Goal: Find specific page/section: Find specific page/section

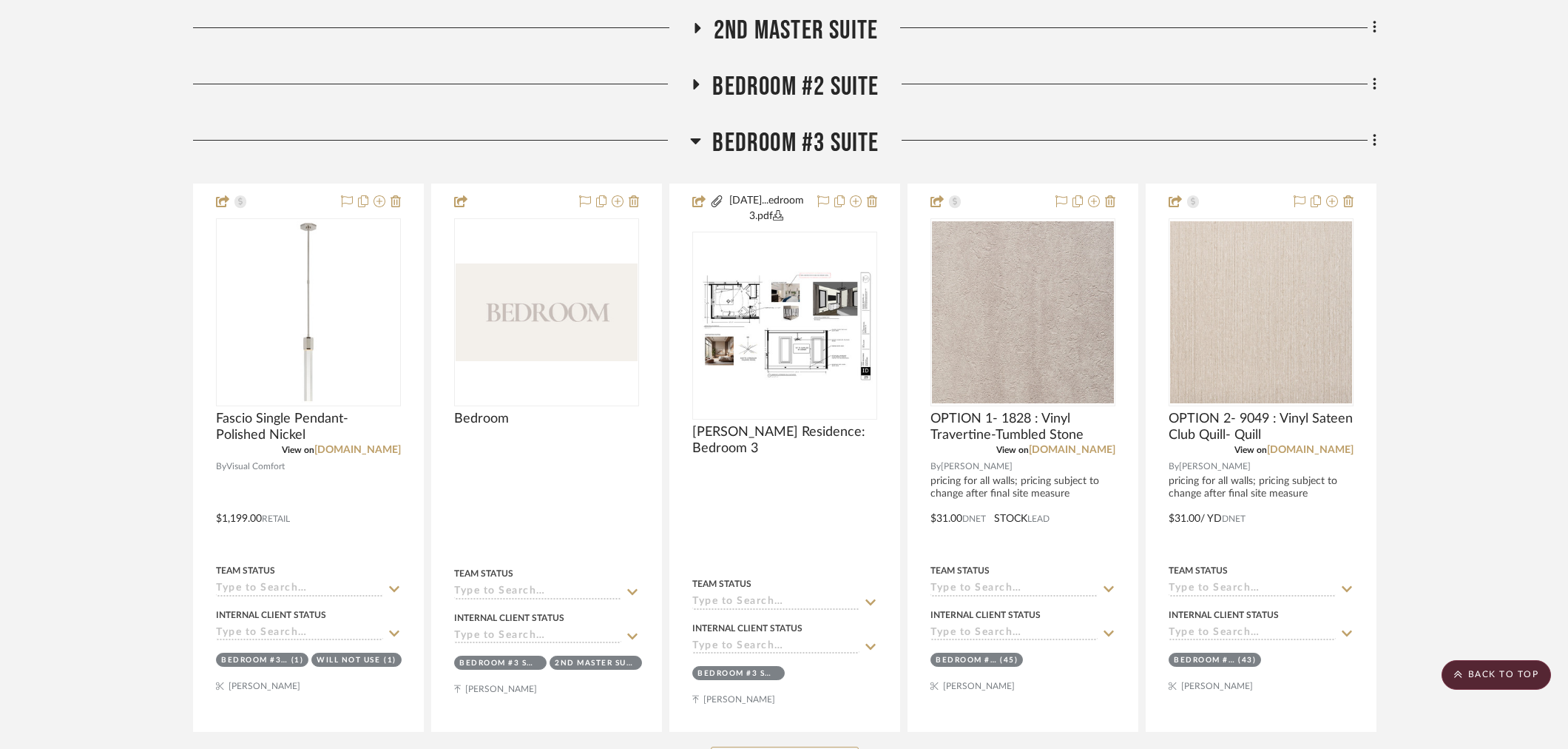
click at [794, 138] on span "Bedroom #3 Suite" at bounding box center [795, 143] width 166 height 32
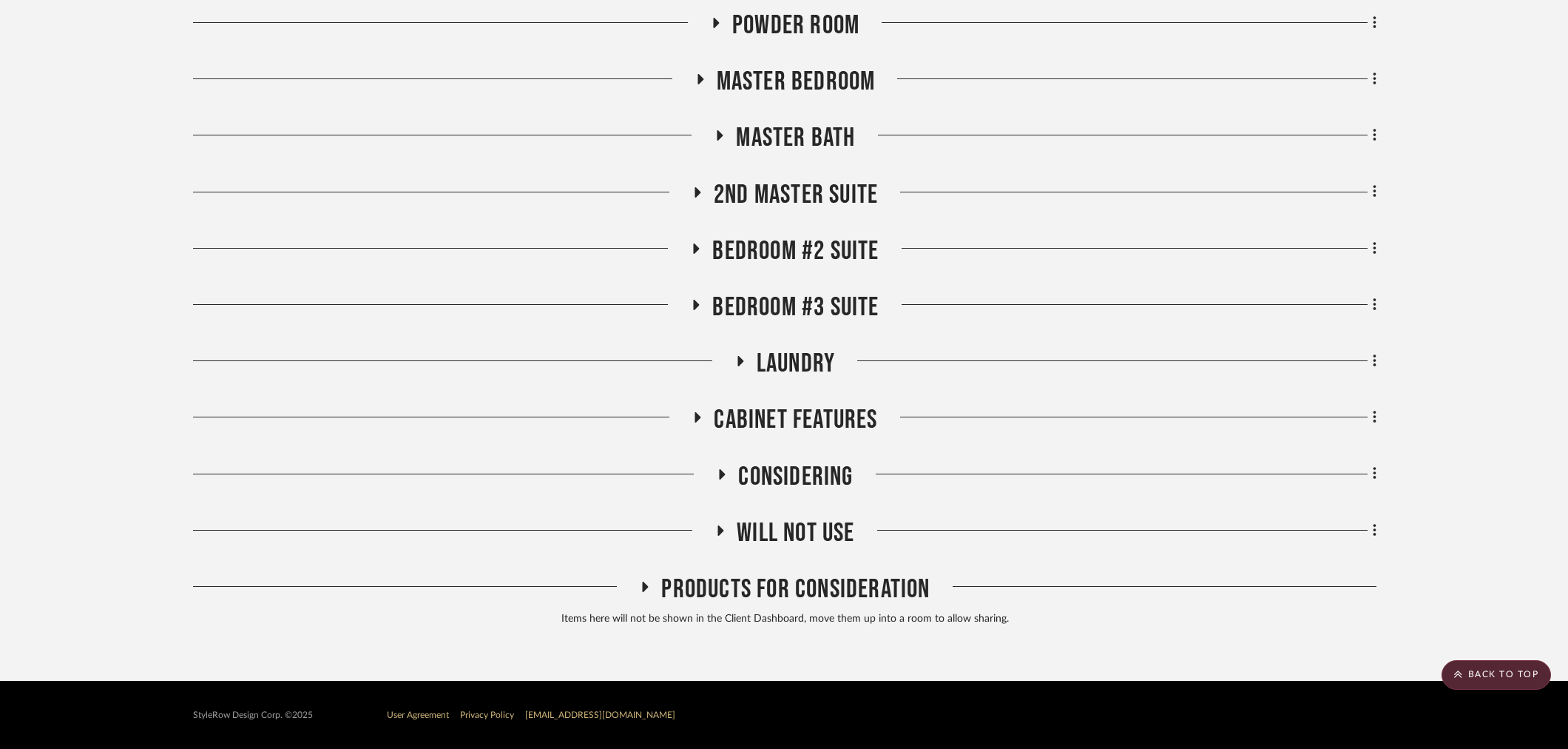
click at [792, 87] on span "Master Bedroom" at bounding box center [796, 82] width 159 height 32
click at [833, 237] on span "Bedroom #2 Suite" at bounding box center [795, 252] width 166 height 32
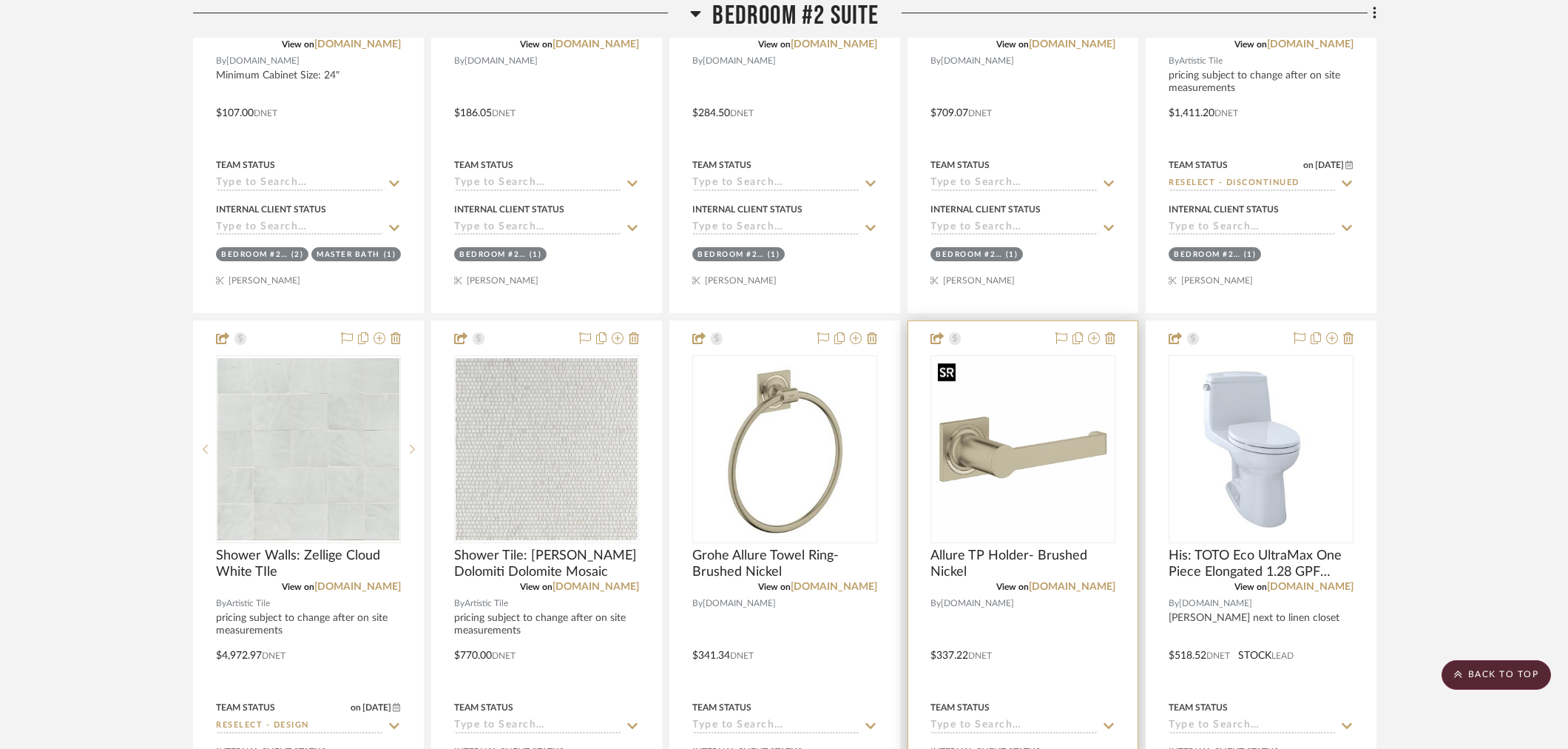
scroll to position [4462, 0]
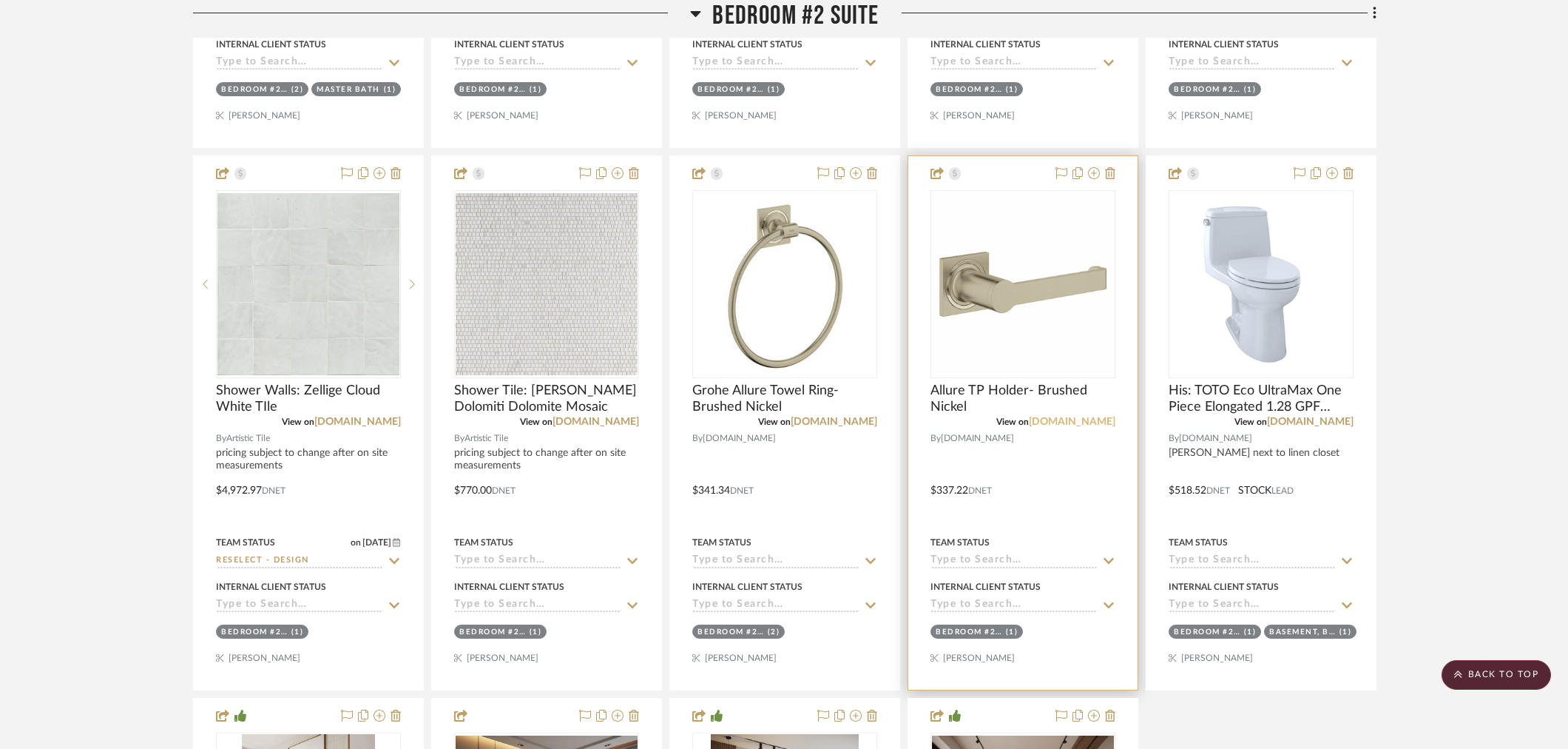
click at [1080, 422] on link "[DOMAIN_NAME]" at bounding box center [1072, 422] width 86 height 10
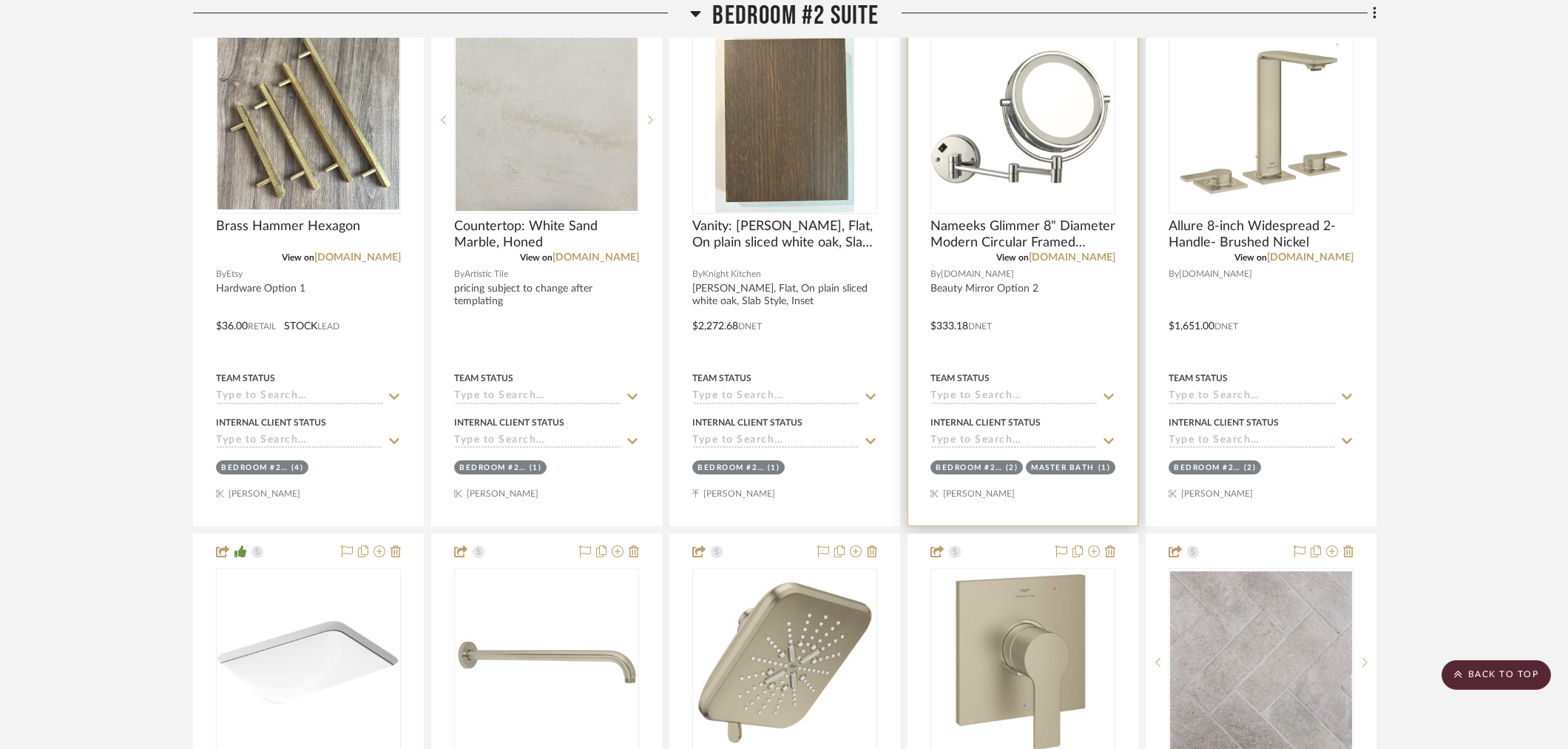
scroll to position [3557, 0]
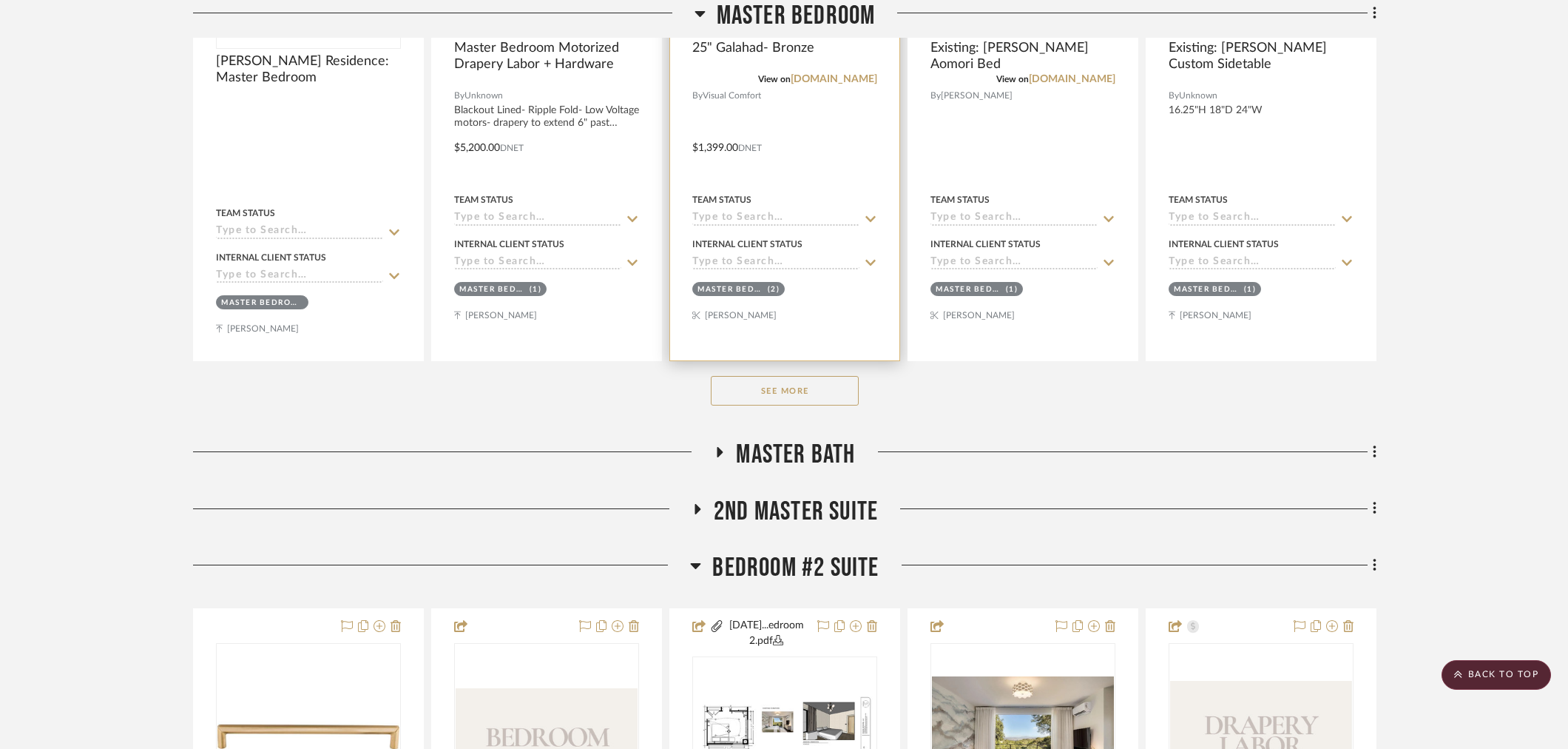
scroll to position [1584, 0]
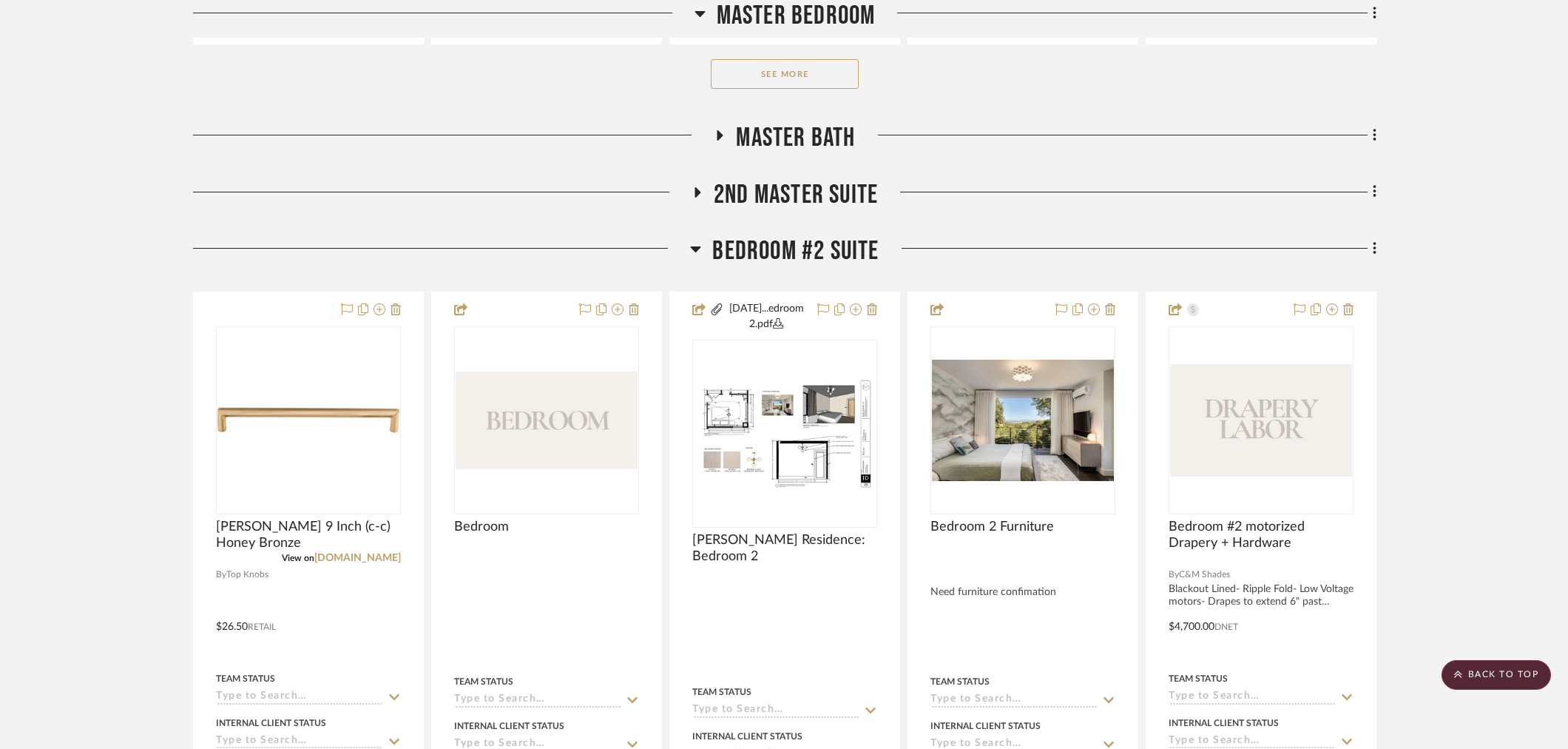
click at [790, 256] on span "Bedroom #2 Suite" at bounding box center [795, 252] width 166 height 32
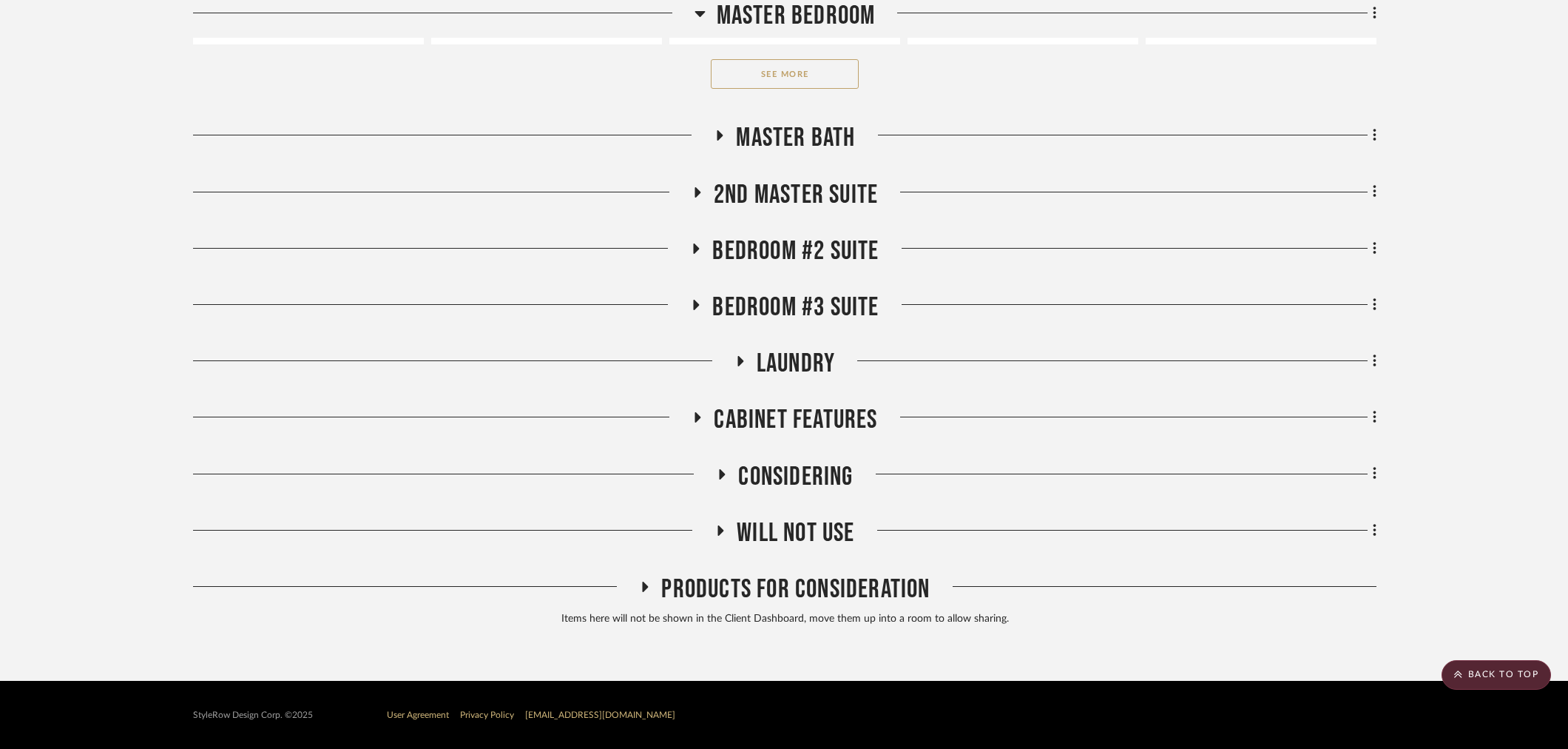
click at [787, 311] on span "Bedroom #3 Suite" at bounding box center [795, 308] width 166 height 32
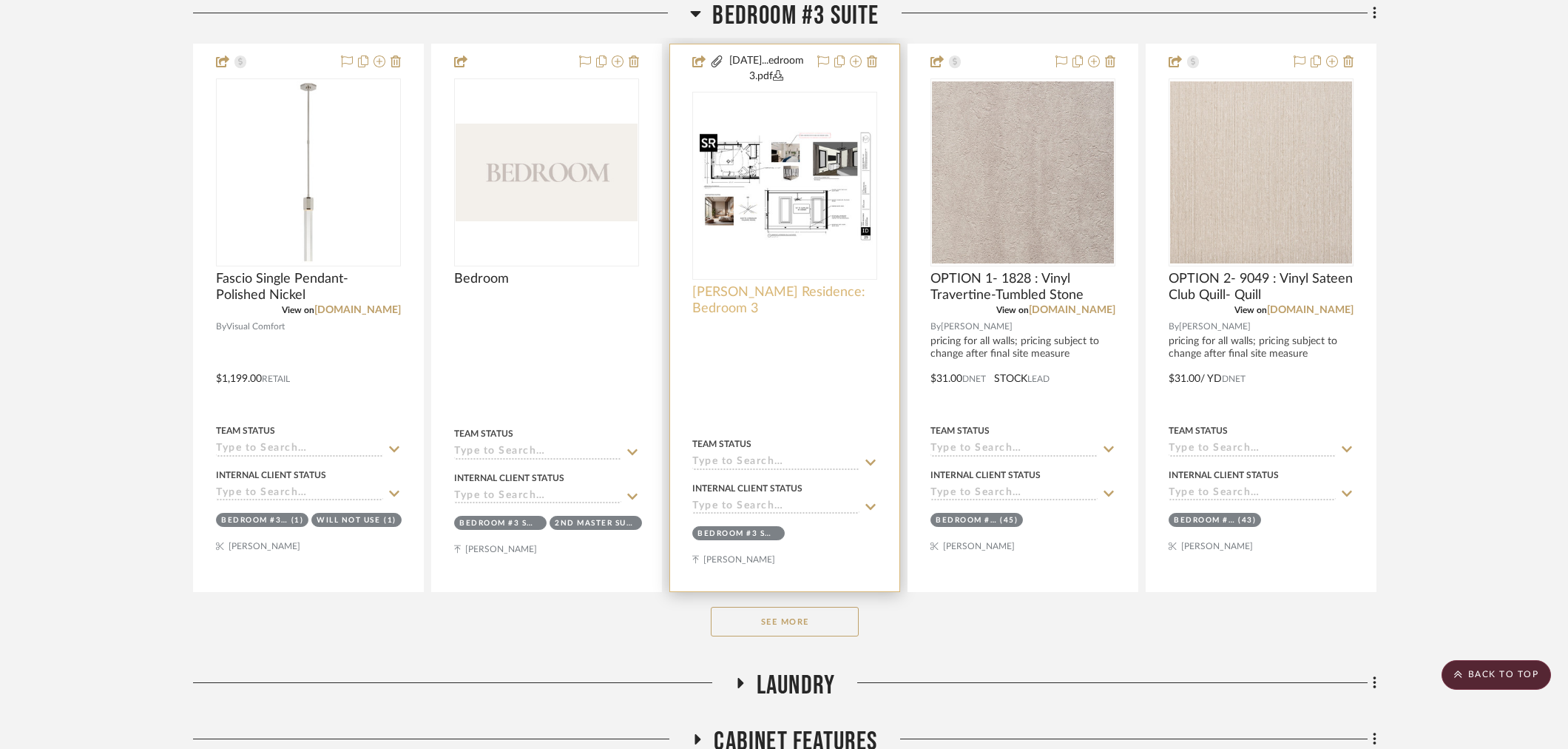
scroll to position [1912, 0]
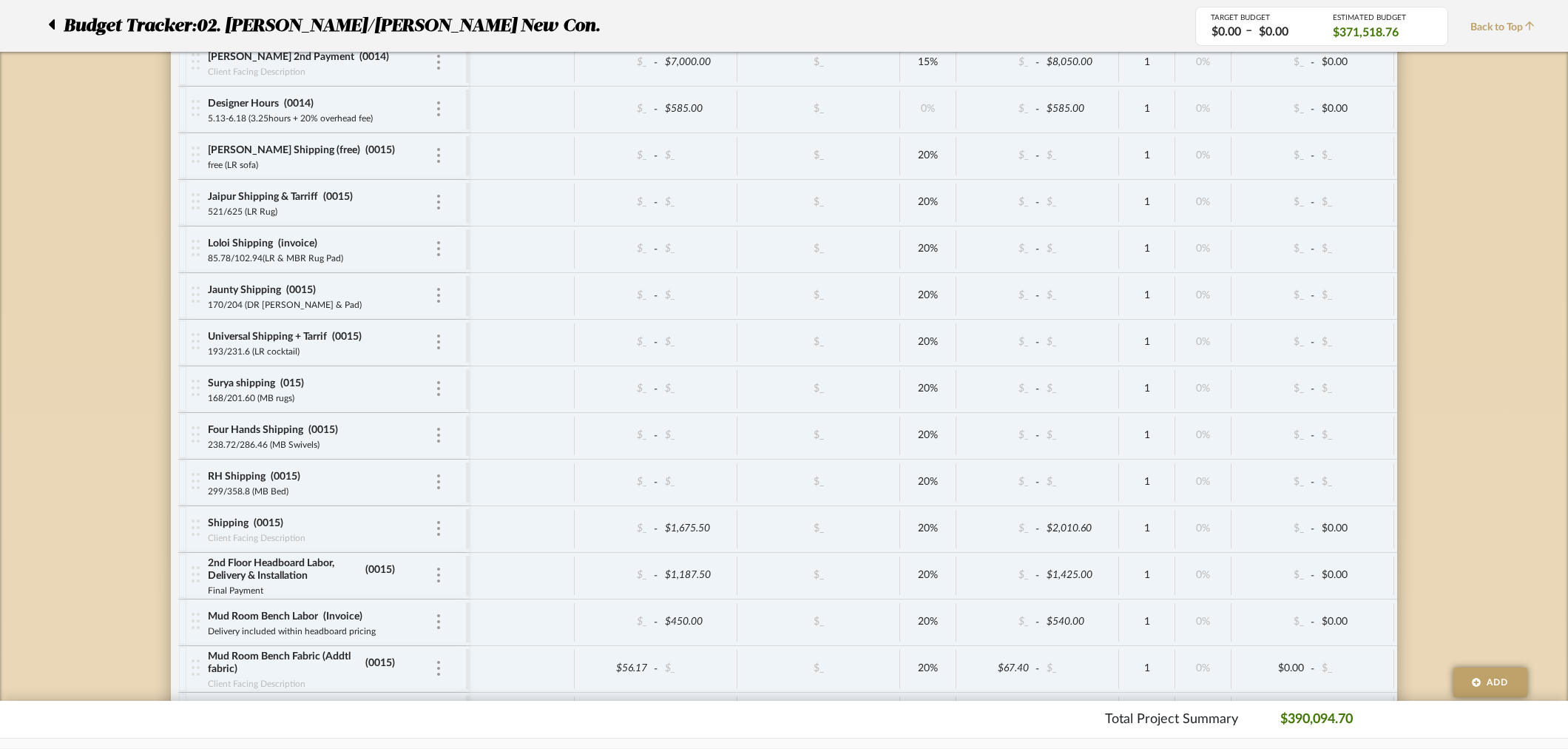
scroll to position [5590, 0]
